Goal: Information Seeking & Learning: Learn about a topic

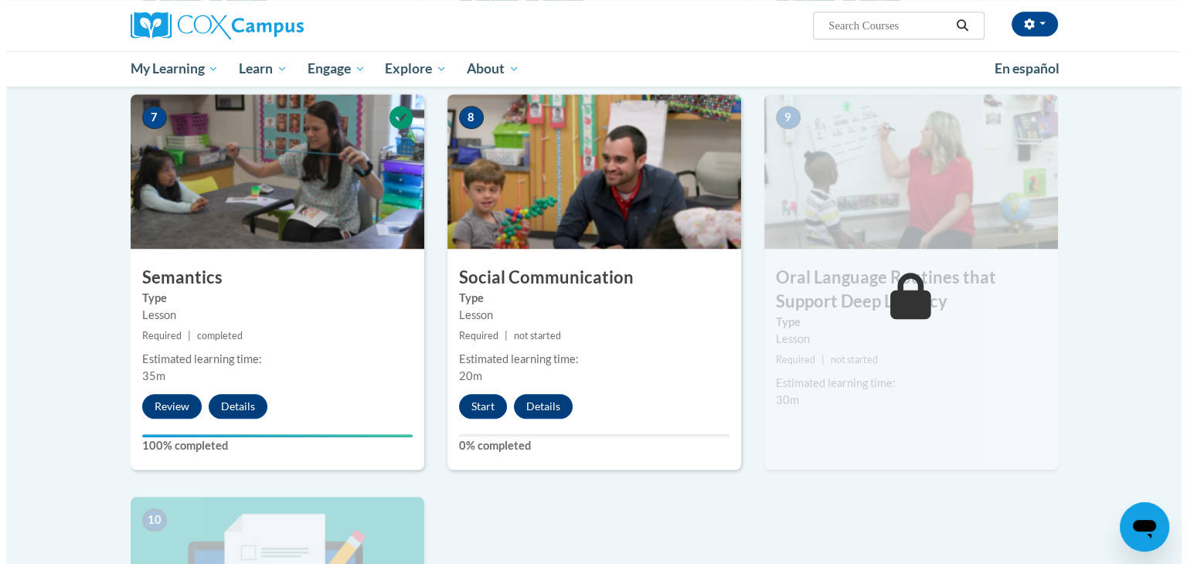
scroll to position [1161, 0]
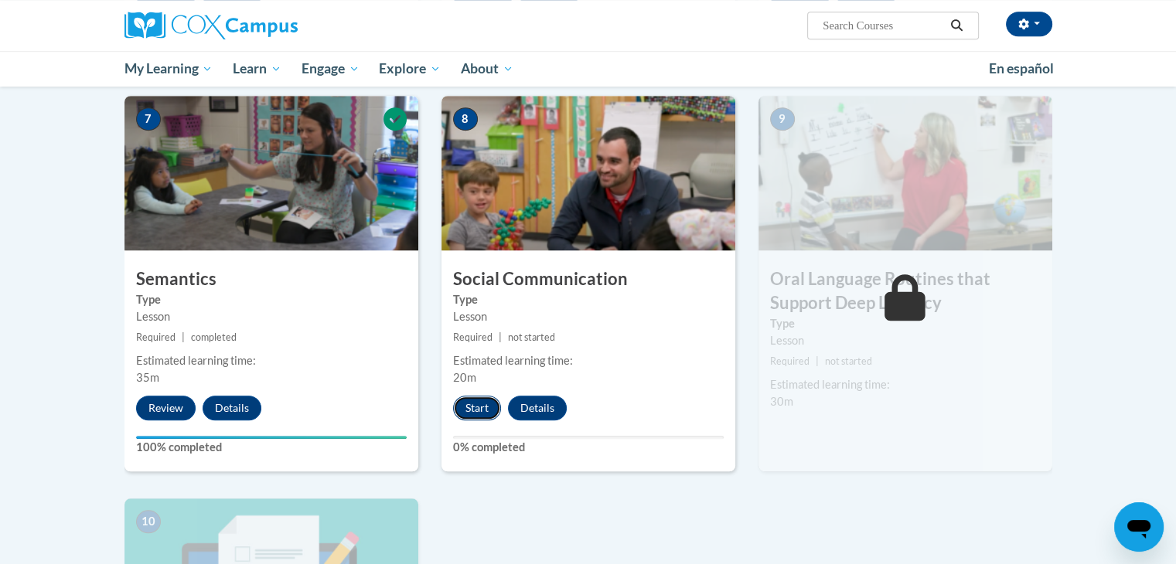
click at [464, 408] on button "Start" at bounding box center [477, 408] width 48 height 25
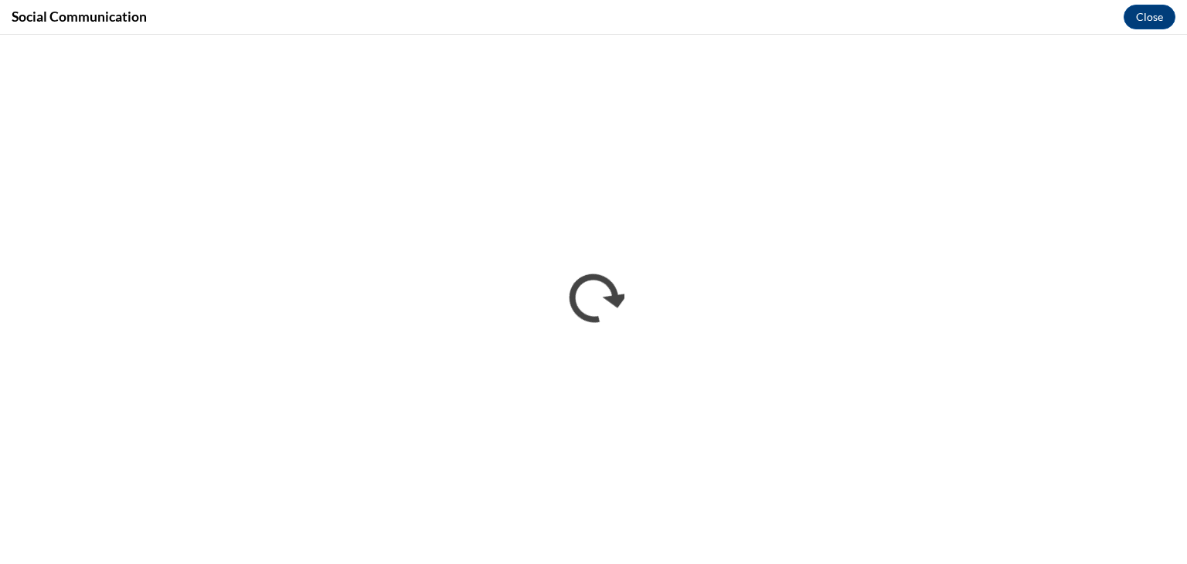
scroll to position [0, 0]
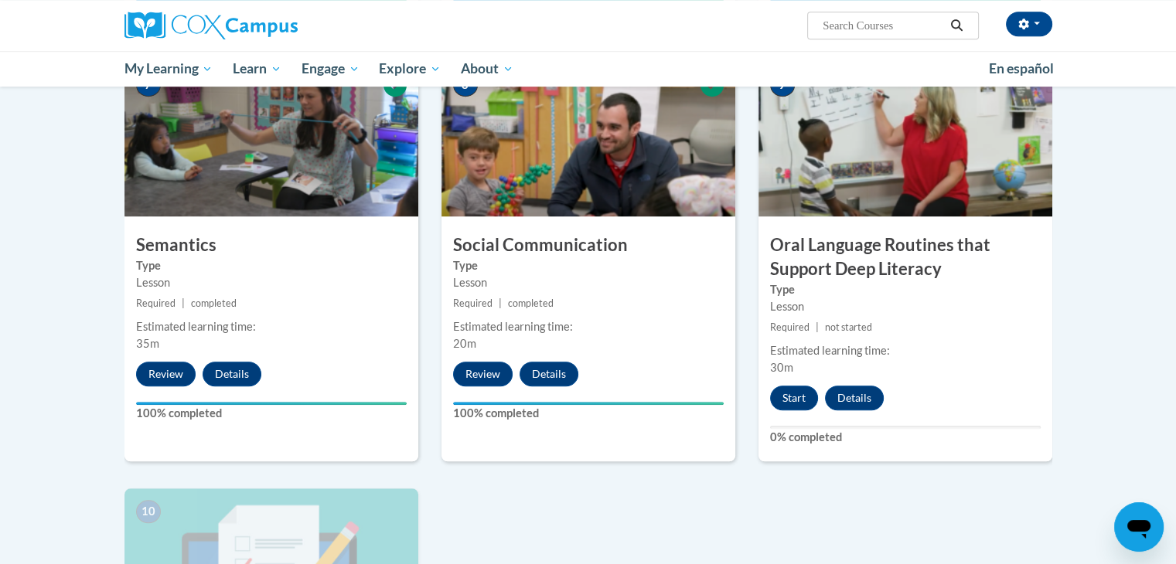
scroll to position [1193, 0]
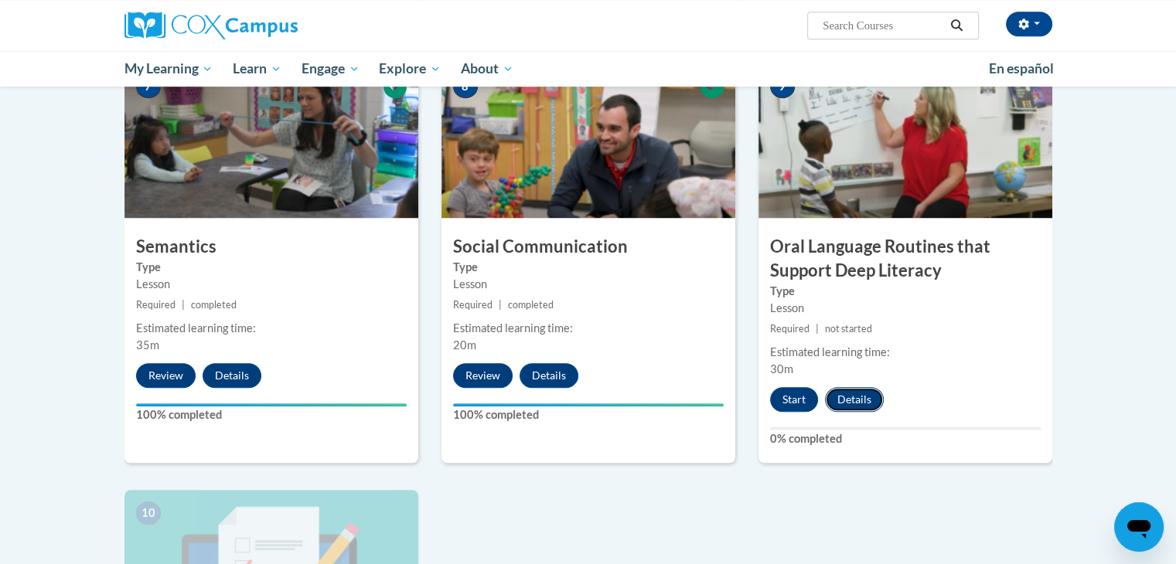
click at [848, 406] on button "Details" at bounding box center [854, 399] width 59 height 25
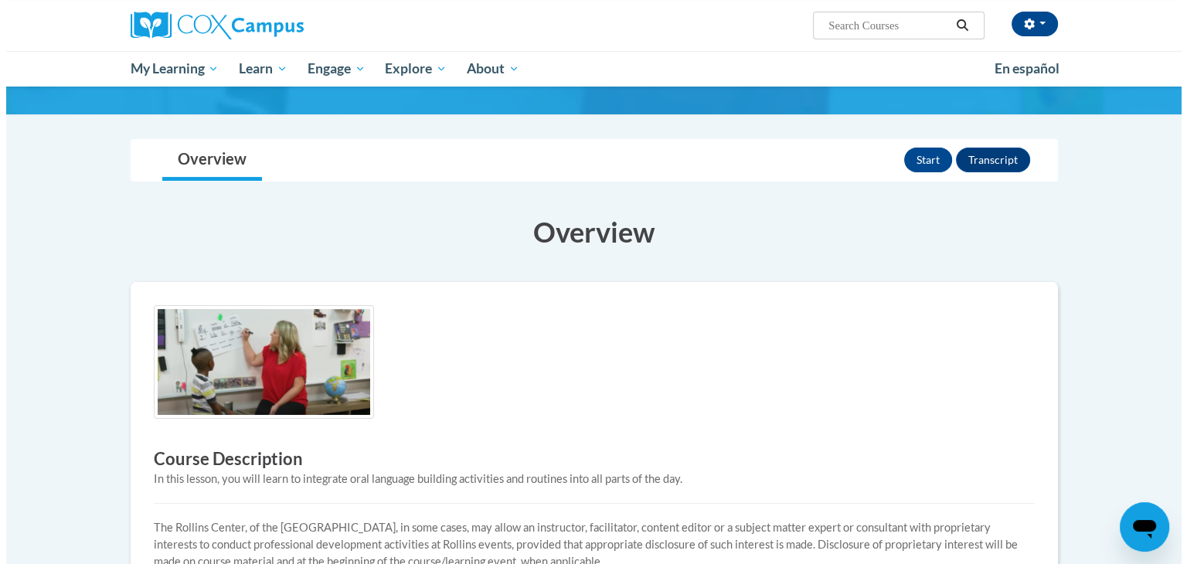
scroll to position [130, 0]
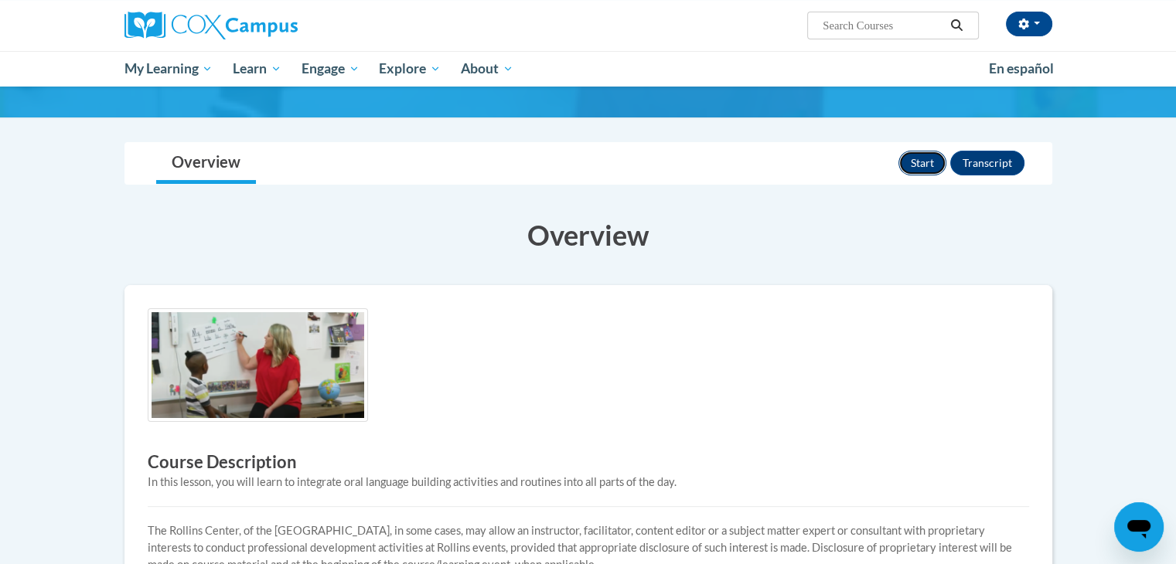
click at [927, 168] on button "Start" at bounding box center [922, 163] width 48 height 25
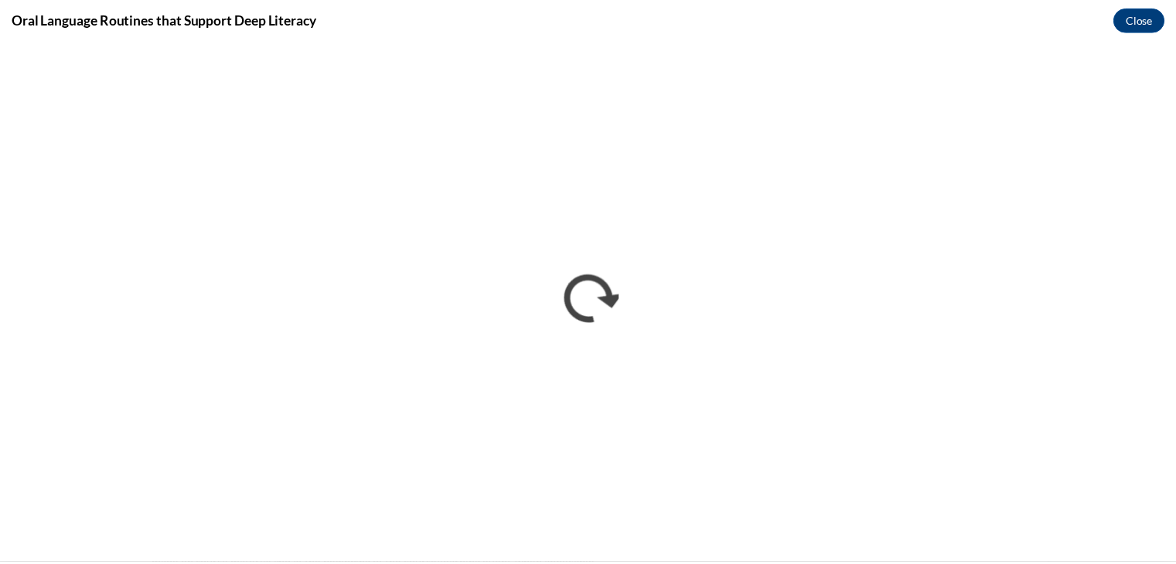
scroll to position [0, 0]
click at [1157, 7] on button "Close" at bounding box center [1150, 17] width 52 height 25
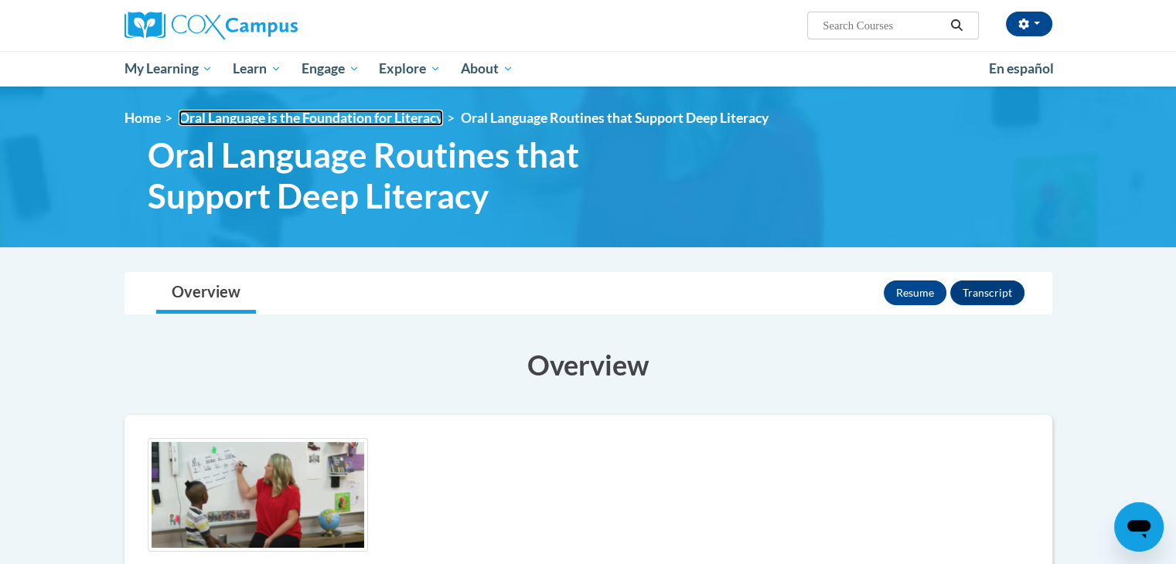
click at [407, 117] on link "Oral Language is the Foundation for Literacy" at bounding box center [311, 118] width 264 height 16
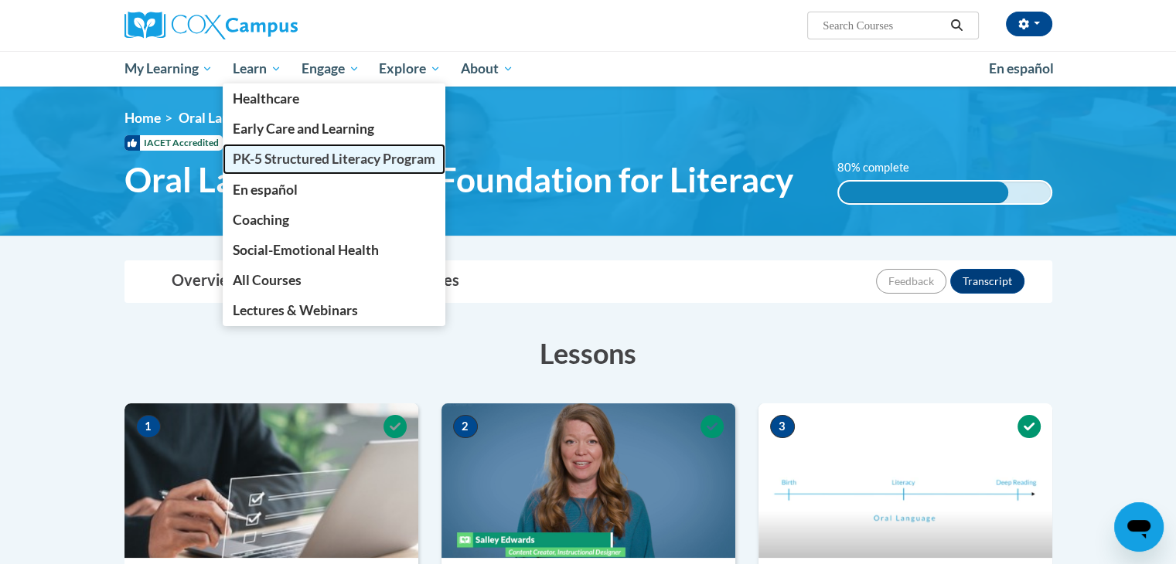
click at [283, 152] on span "PK-5 Structured Literacy Program" at bounding box center [334, 159] width 202 height 16
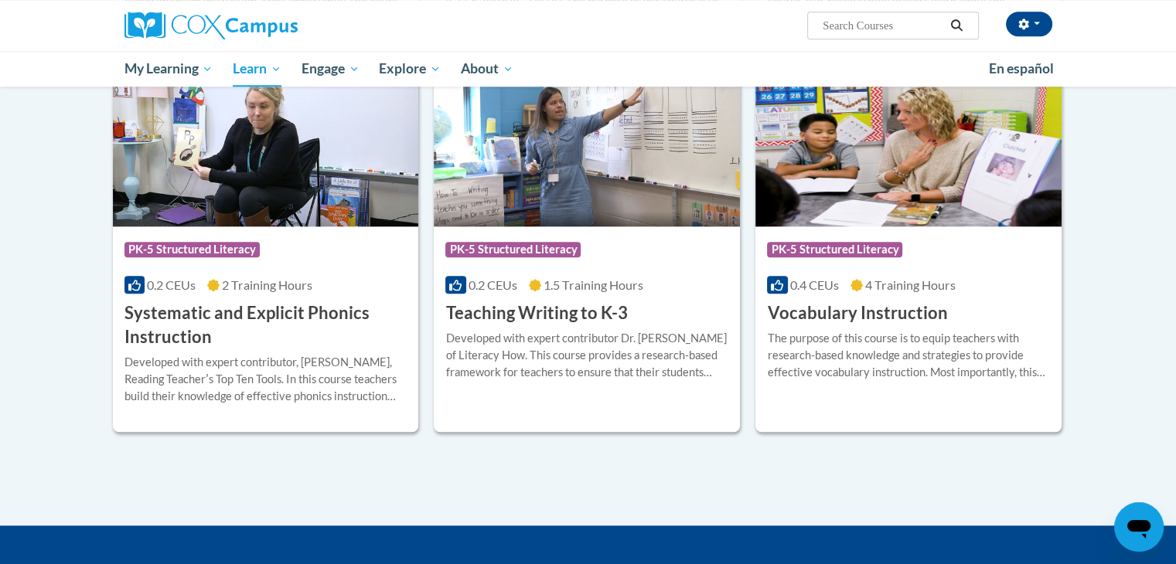
scroll to position [1686, 0]
